Goal: Information Seeking & Learning: Understand process/instructions

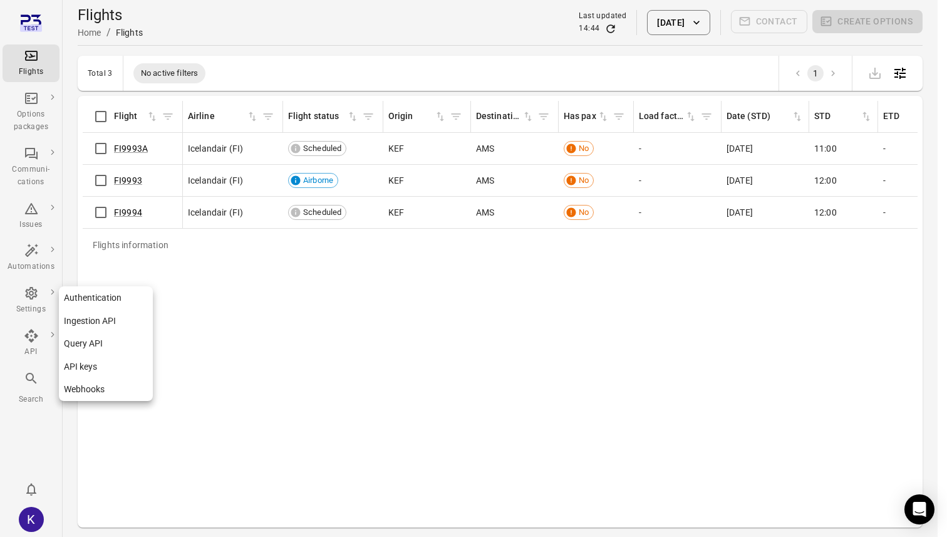
click at [82, 319] on link "Ingestion API" at bounding box center [106, 320] width 94 height 23
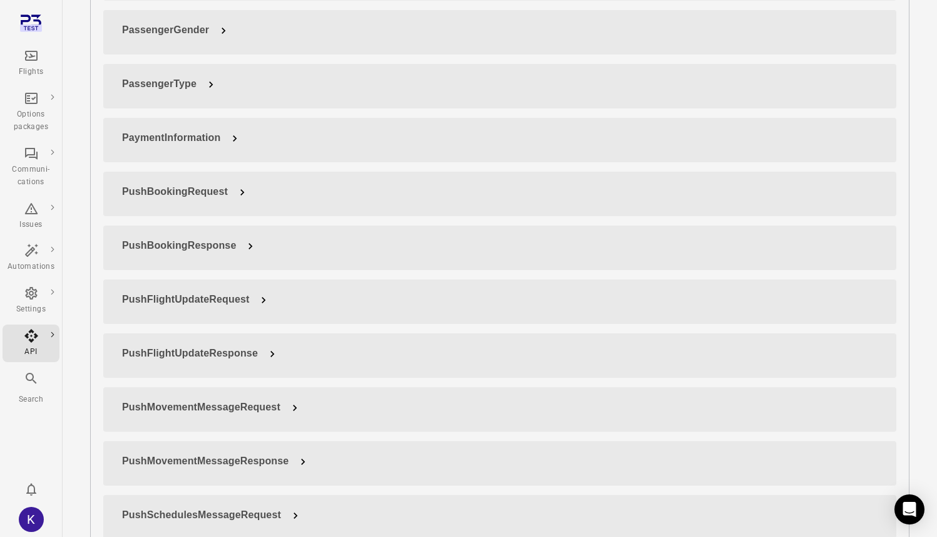
scroll to position [1809, 0]
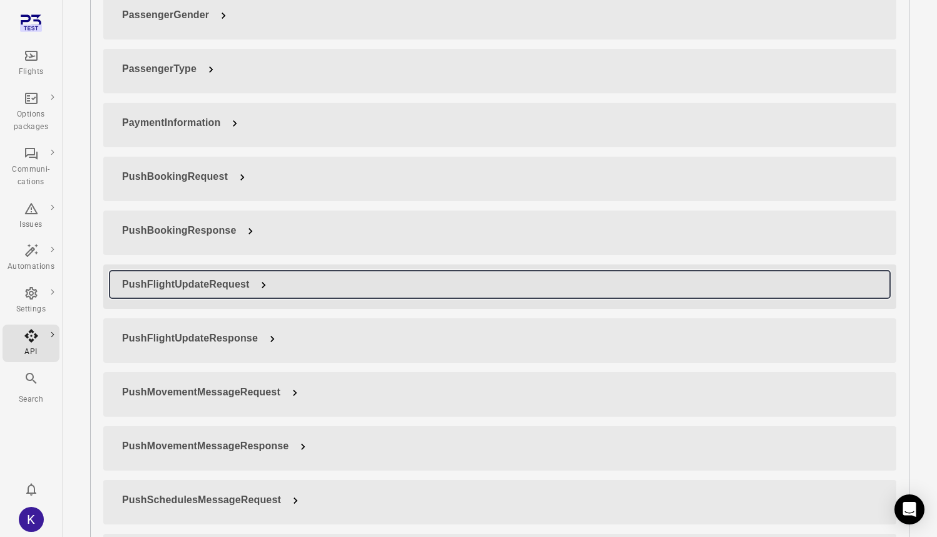
click at [185, 279] on span "PushFlightUpdateRequest" at bounding box center [185, 284] width 127 height 11
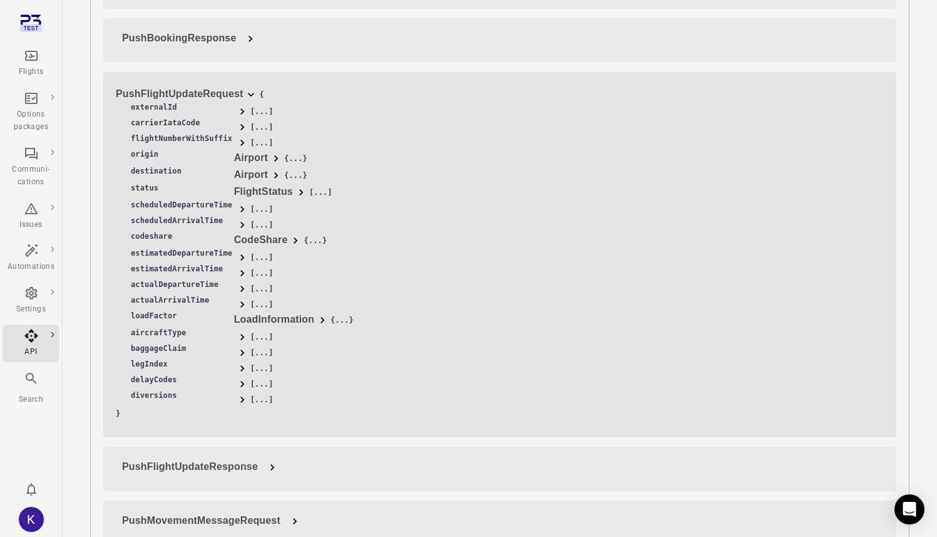
scroll to position [2003, 0]
click at [170, 247] on td "estimatedDepartureTime" at bounding box center [175, 253] width 118 height 16
click at [157, 217] on td "scheduledArrivalTime" at bounding box center [175, 221] width 118 height 16
click at [242, 217] on span at bounding box center [242, 223] width 13 height 13
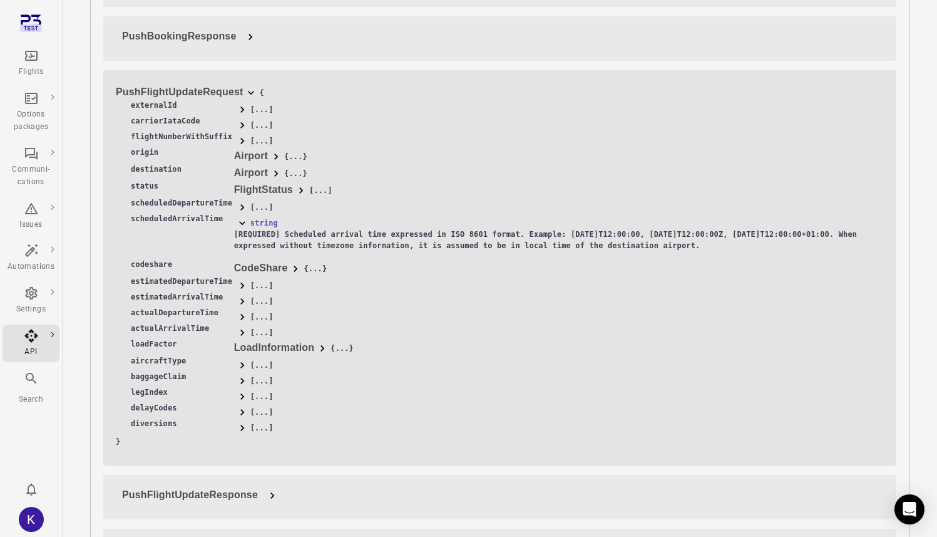
click at [266, 229] on p "[REQUIRED] Scheduled arrival time expressed in ISO 8601 format. Example: 2022-1…" at bounding box center [559, 240] width 650 height 23
click at [336, 230] on p "[REQUIRED] Scheduled arrival time expressed in ISO 8601 format. Example: 2022-1…" at bounding box center [559, 240] width 650 height 23
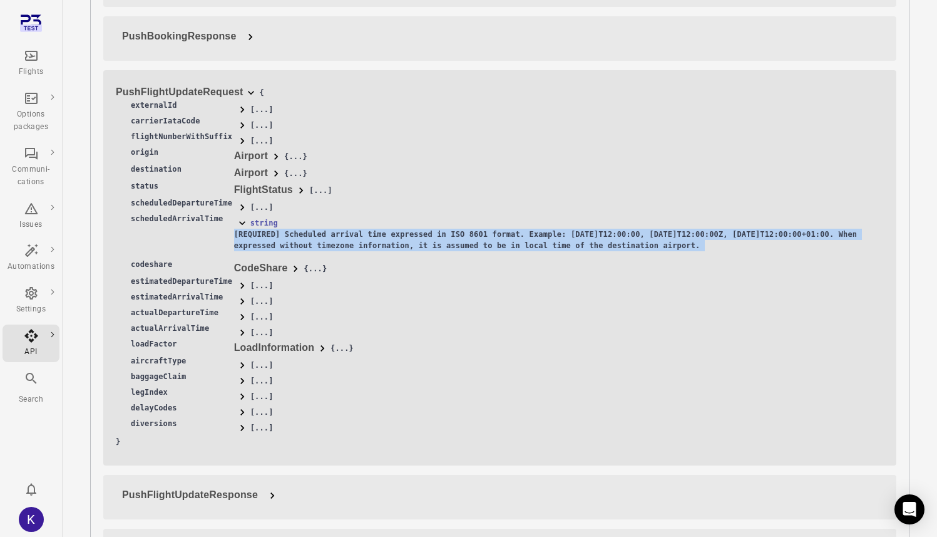
click at [336, 230] on p "[REQUIRED] Scheduled arrival time expressed in ISO 8601 format. Example: 2022-1…" at bounding box center [559, 240] width 650 height 23
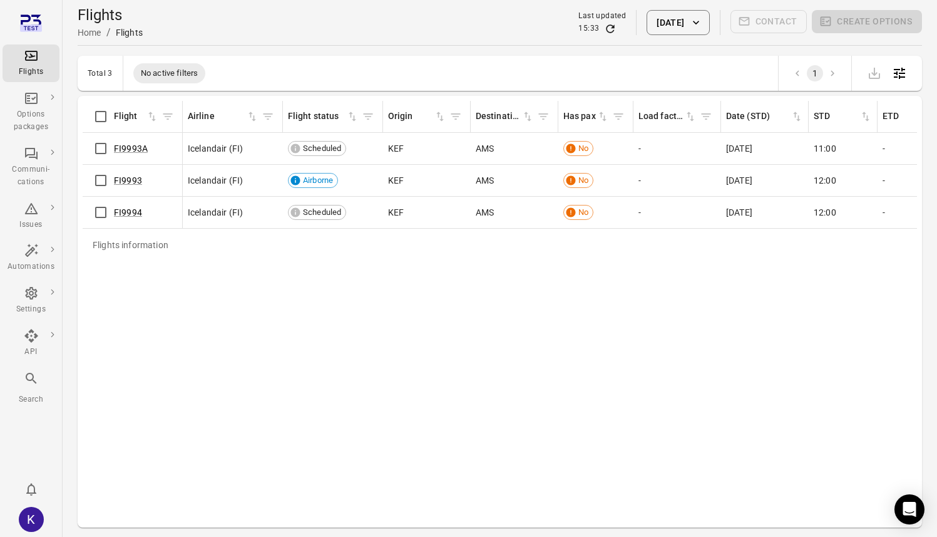
click at [412, 286] on div "Flights information Flight Airline Flight status Origin Destination Has pax Loa…" at bounding box center [500, 311] width 835 height 421
